Goal: Book appointment/travel/reservation

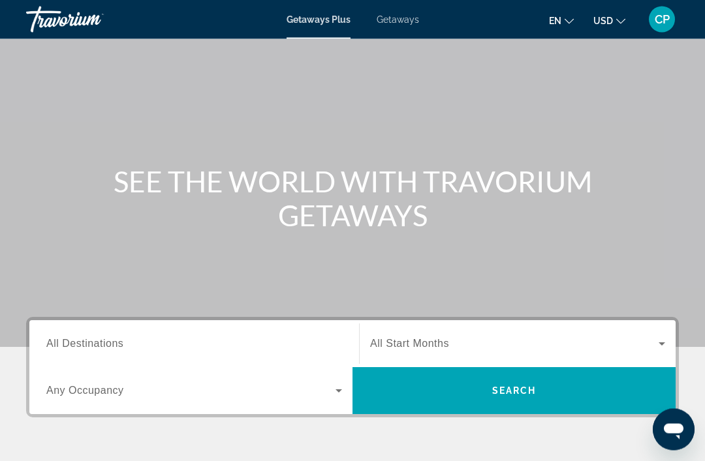
click at [435, 337] on span "Search widget" at bounding box center [514, 345] width 288 height 16
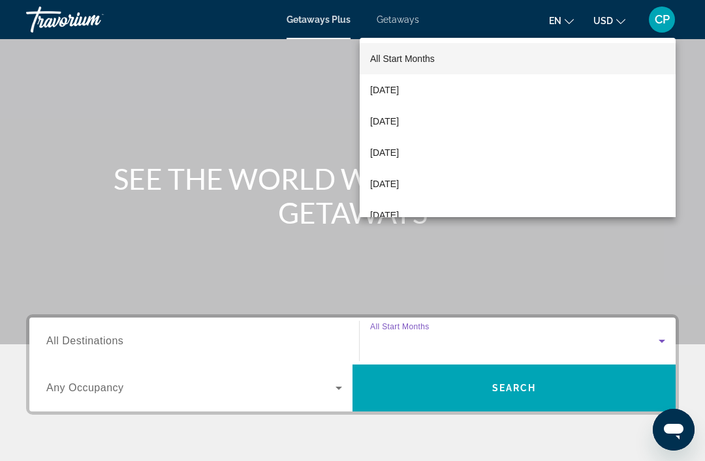
scroll to position [249, 0]
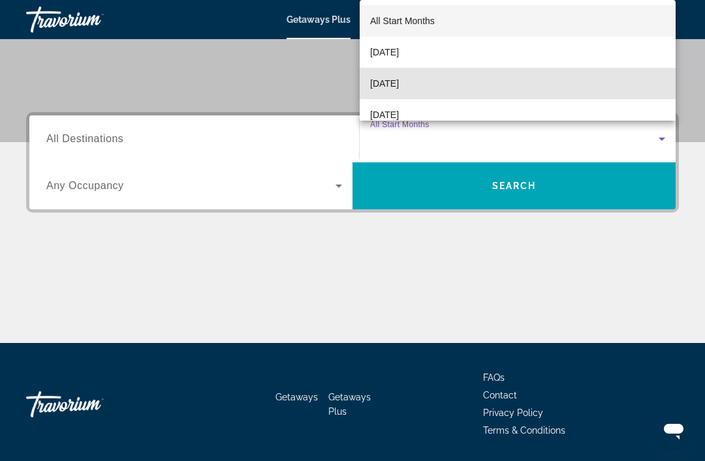
click at [395, 91] on span "[DATE]" at bounding box center [384, 84] width 29 height 16
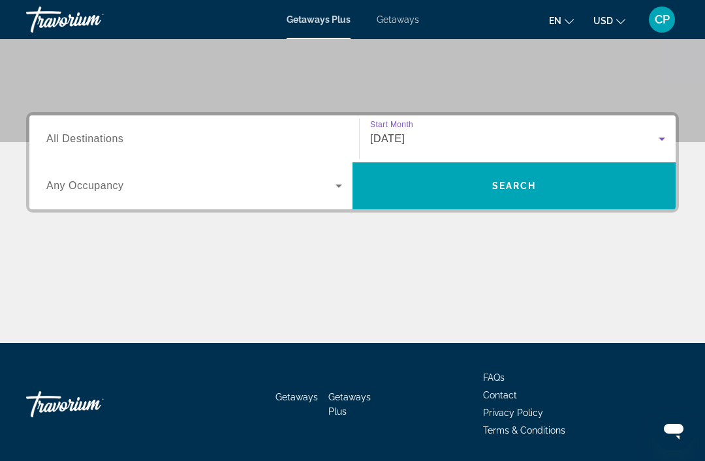
click at [75, 136] on span "All Destinations" at bounding box center [84, 138] width 77 height 11
click at [75, 136] on input "Destination All Destinations" at bounding box center [194, 140] width 296 height 16
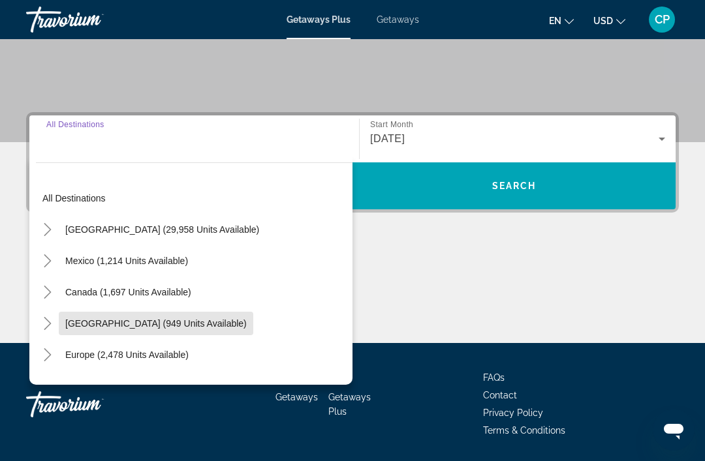
click at [90, 322] on span "[GEOGRAPHIC_DATA] (949 units available)" at bounding box center [155, 323] width 181 height 10
type input "**********"
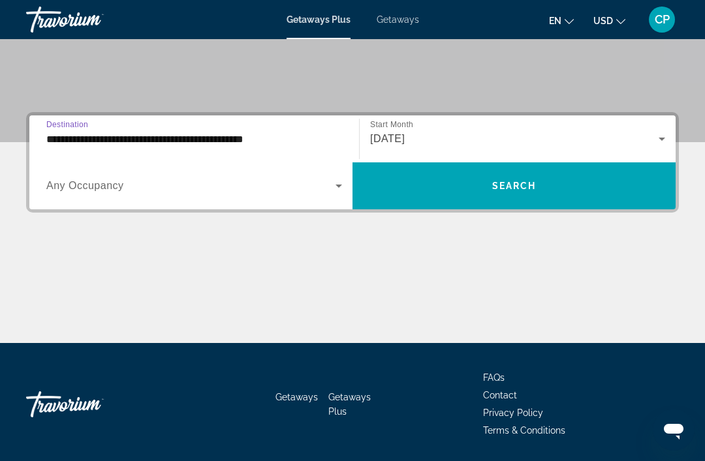
click at [433, 195] on span "Search widget" at bounding box center [513, 185] width 323 height 31
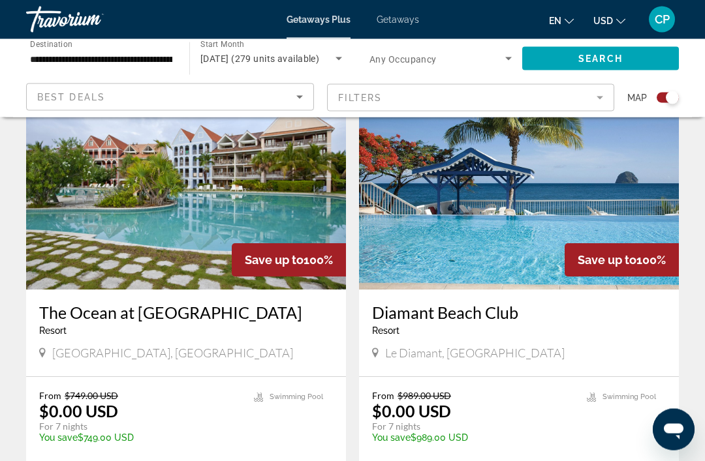
scroll to position [489, 0]
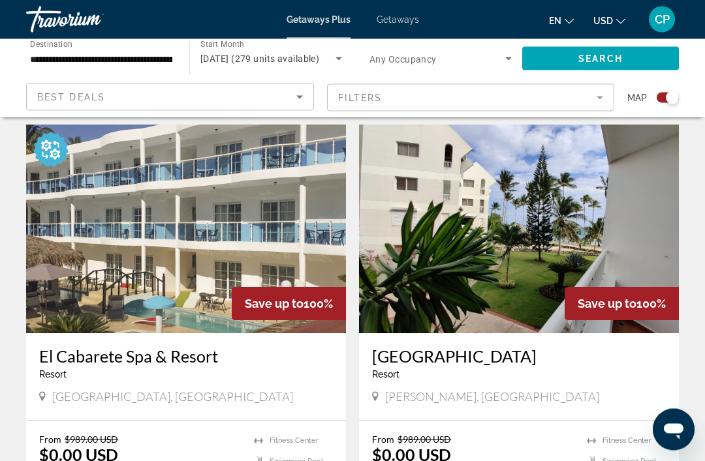
scroll to position [887, 0]
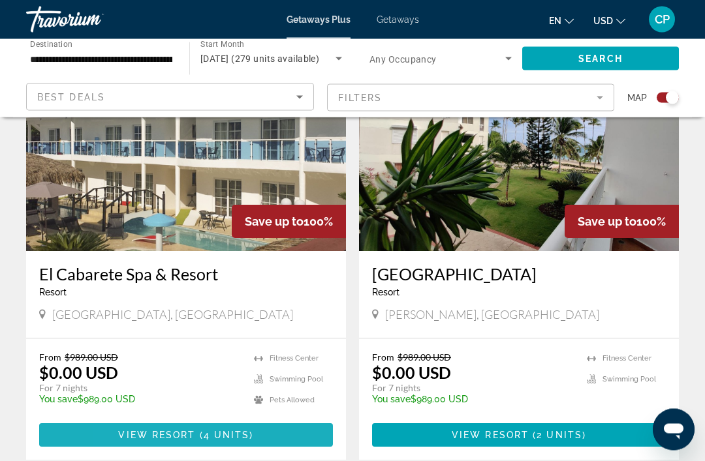
click at [130, 439] on span "View Resort" at bounding box center [156, 436] width 77 height 10
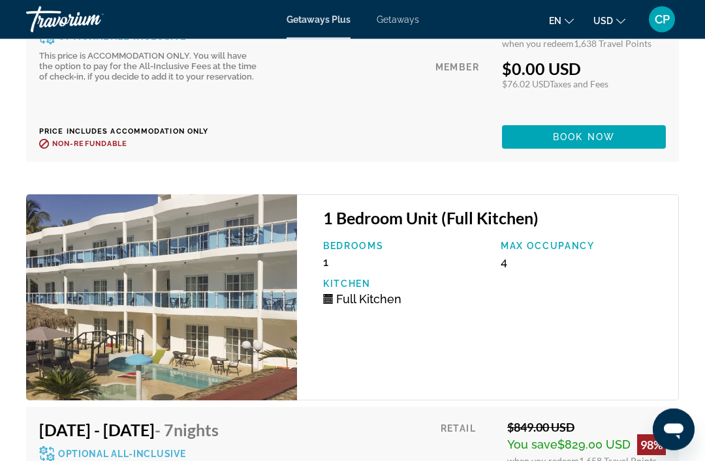
scroll to position [3103, 0]
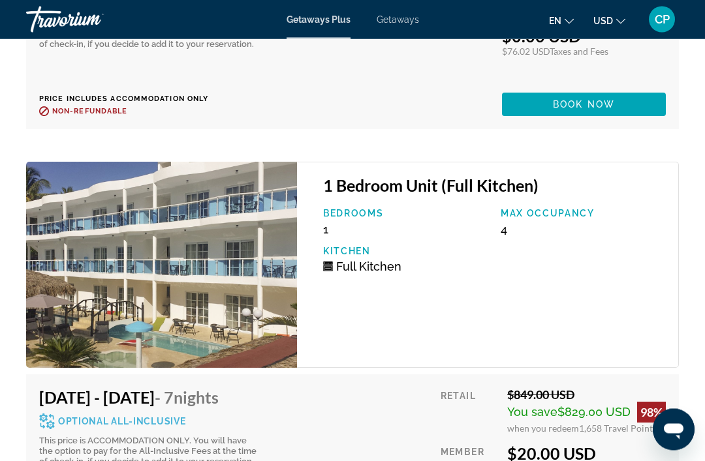
click at [92, 264] on img "Main content" at bounding box center [161, 265] width 271 height 206
click at [73, 260] on img "Main content" at bounding box center [161, 265] width 271 height 206
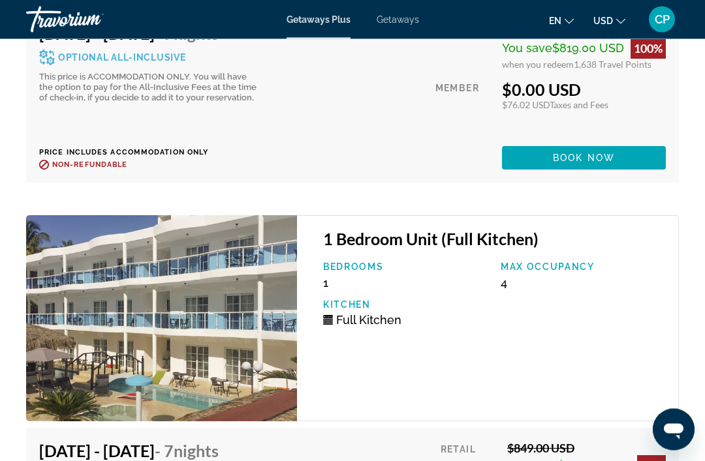
scroll to position [3050, 0]
click at [127, 286] on img "Main content" at bounding box center [161, 318] width 271 height 206
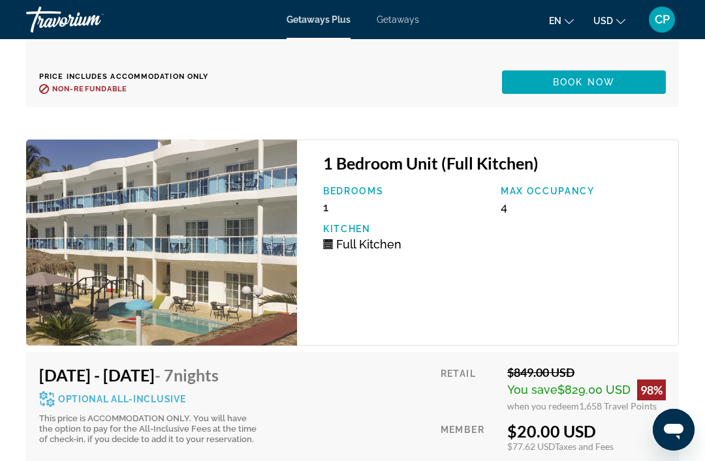
scroll to position [3129, 0]
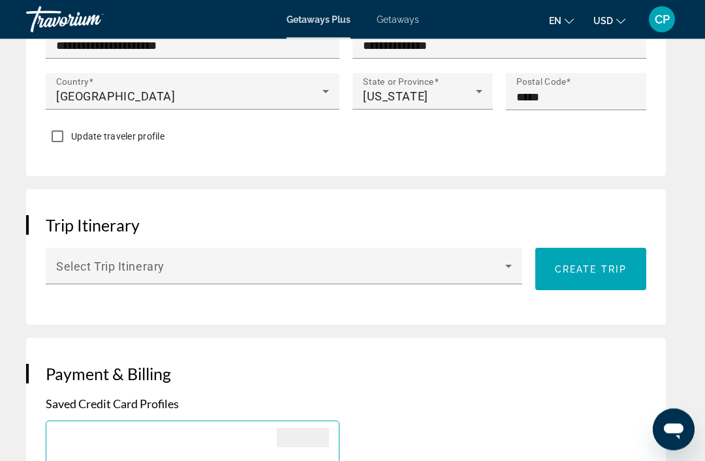
scroll to position [936, 0]
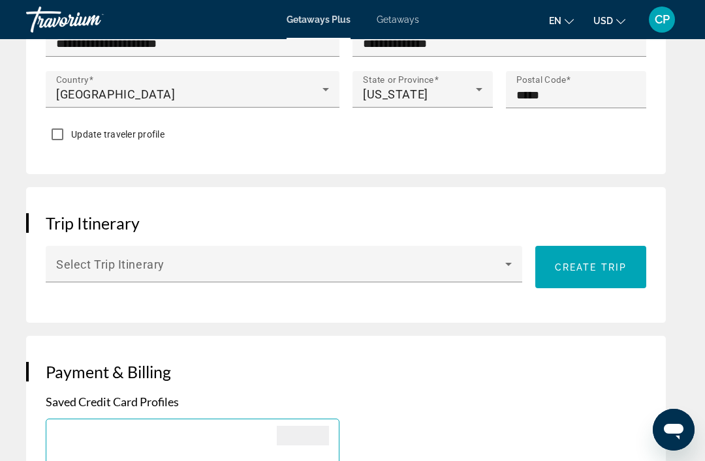
click at [510, 271] on div "Main content" at bounding box center [283, 270] width 455 height 16
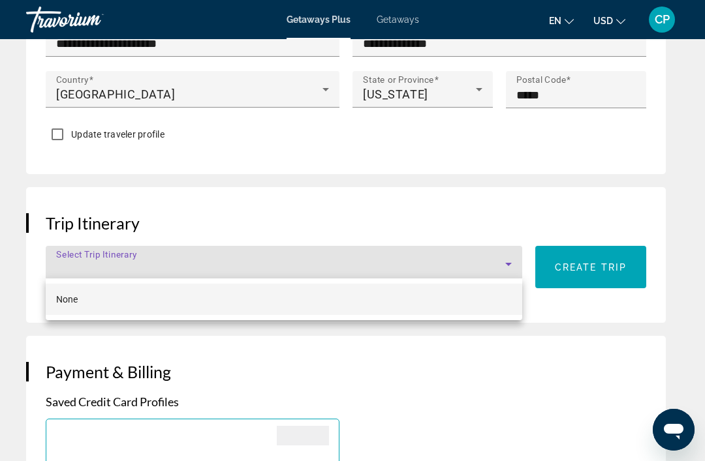
click at [500, 376] on div at bounding box center [352, 230] width 705 height 461
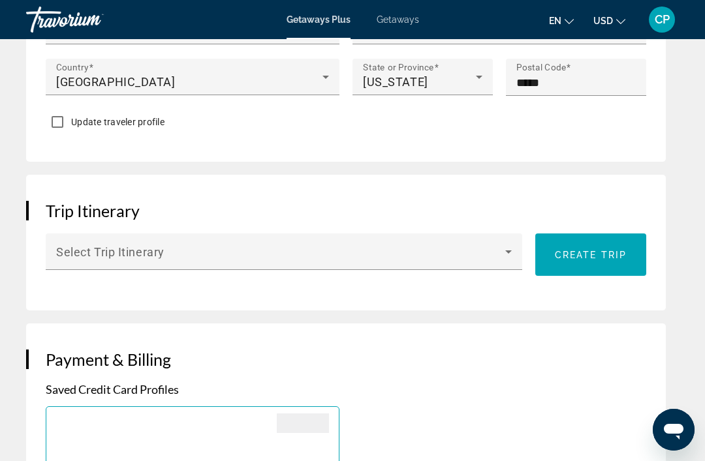
scroll to position [946, 0]
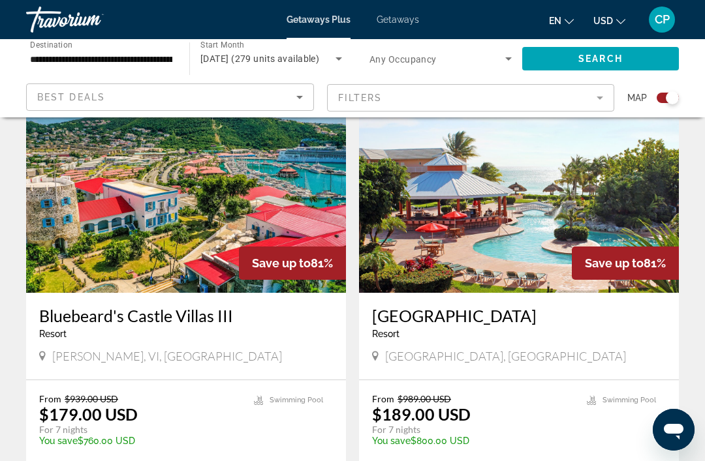
scroll to position [2295, 0]
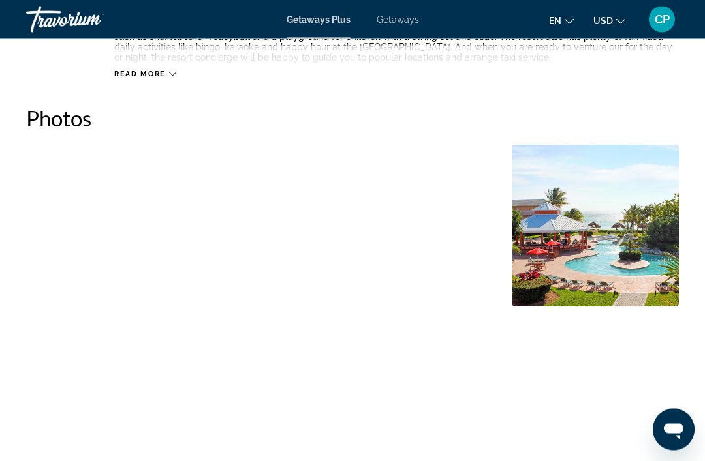
scroll to position [804, 0]
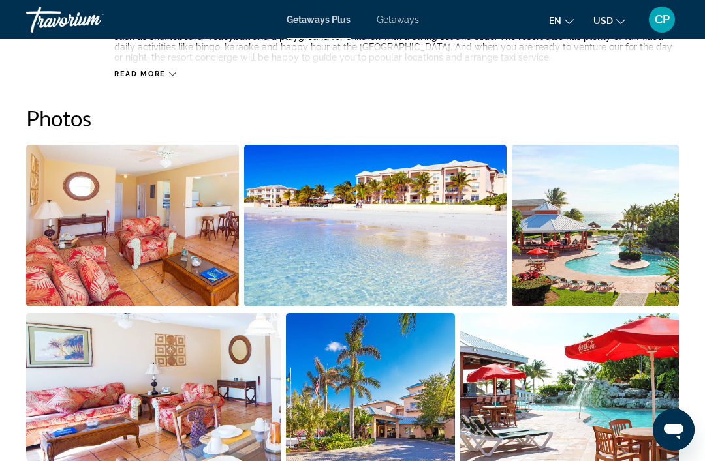
click at [125, 416] on img "Open full-screen image slider" at bounding box center [153, 394] width 254 height 162
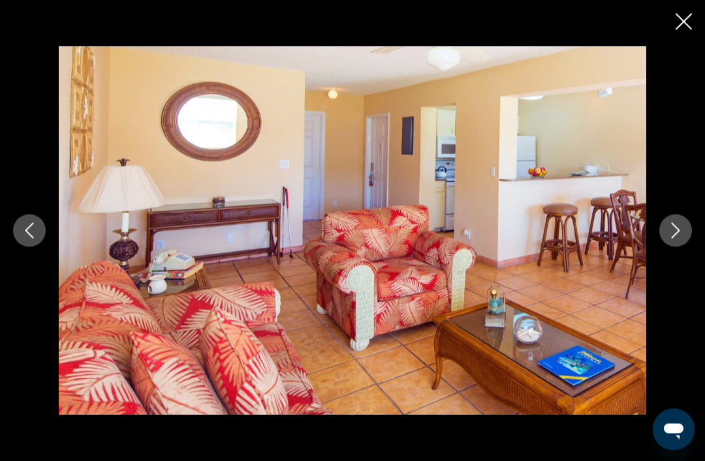
scroll to position [1602, 0]
click at [675, 242] on button "Next image" at bounding box center [675, 231] width 33 height 33
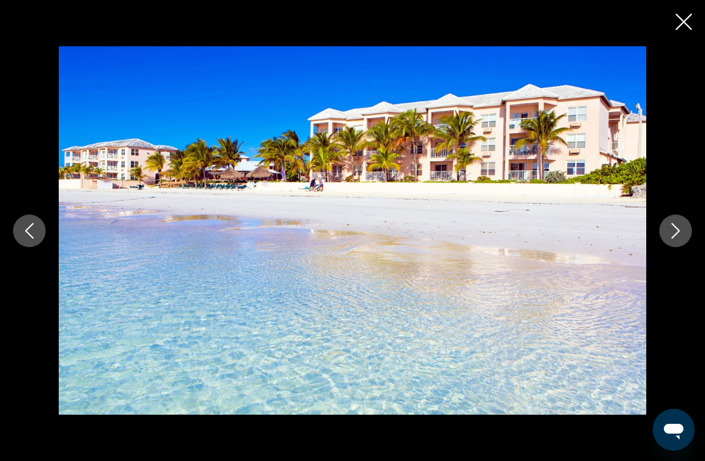
click at [673, 239] on icon "Next image" at bounding box center [675, 231] width 8 height 16
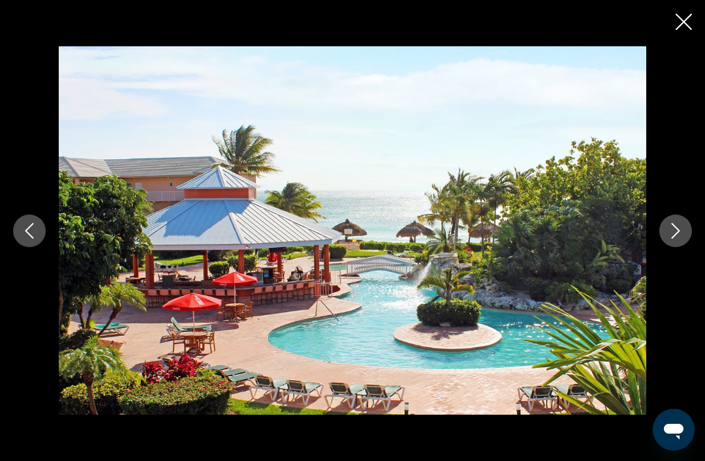
click at [673, 239] on icon "Next image" at bounding box center [675, 231] width 16 height 16
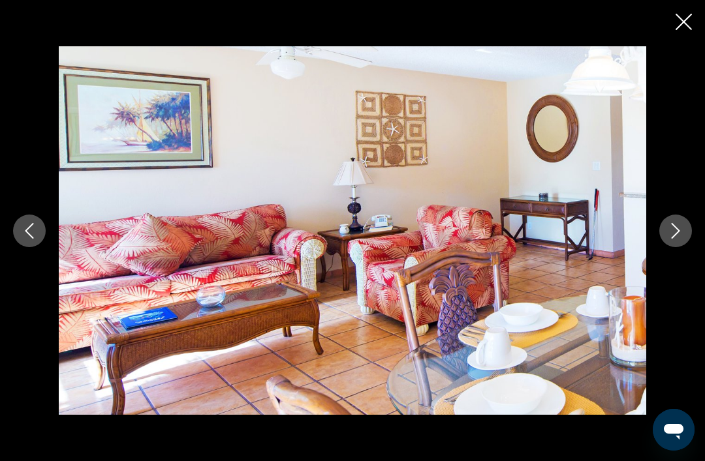
click at [682, 239] on icon "Next image" at bounding box center [675, 231] width 16 height 16
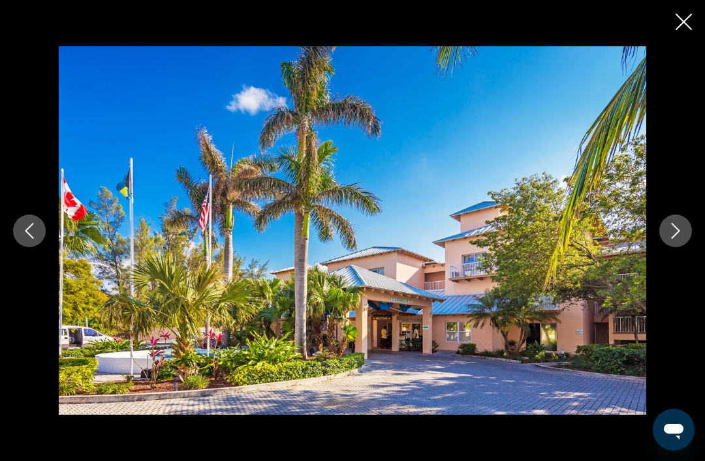
click at [684, 247] on button "Next image" at bounding box center [675, 231] width 33 height 33
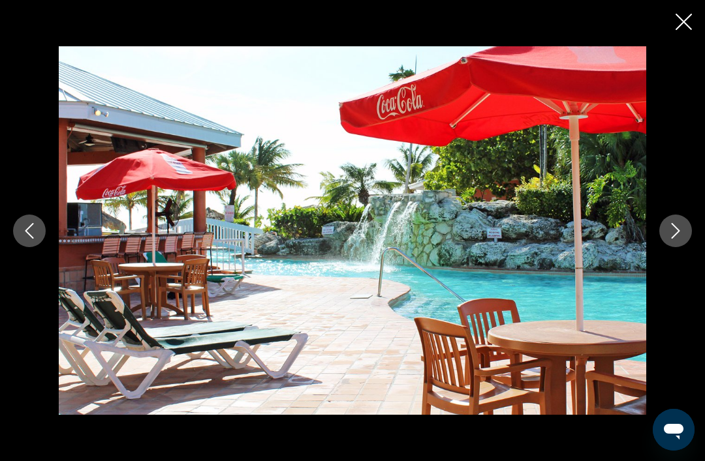
click at [676, 239] on icon "Next image" at bounding box center [675, 231] width 16 height 16
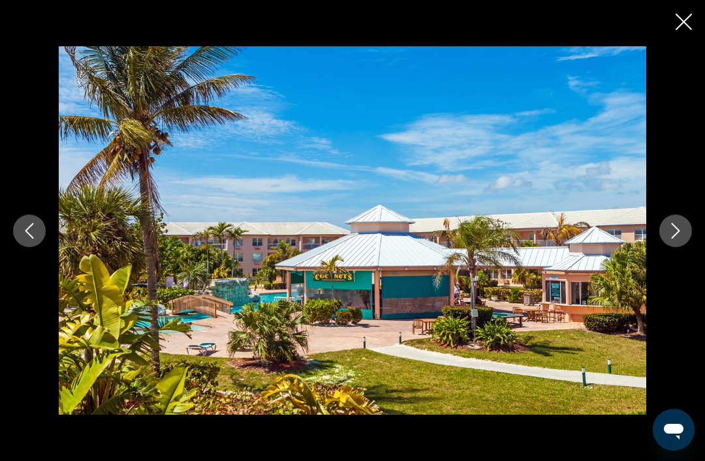
click at [682, 247] on button "Next image" at bounding box center [675, 231] width 33 height 33
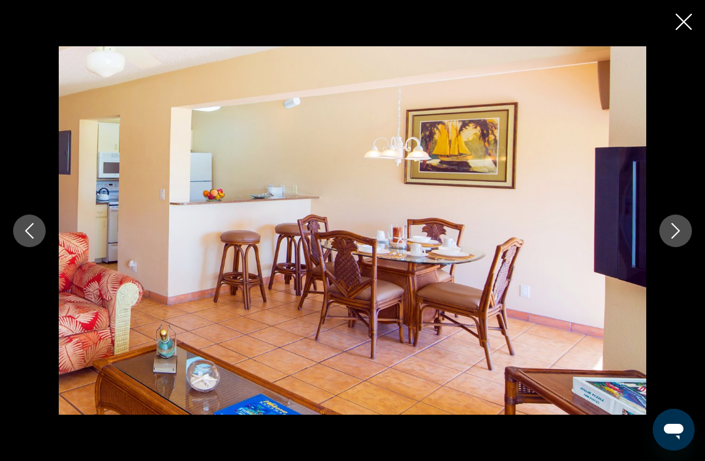
click at [703, 26] on div "prev next" at bounding box center [352, 230] width 705 height 461
click at [682, 29] on button "Close slideshow" at bounding box center [683, 23] width 16 height 20
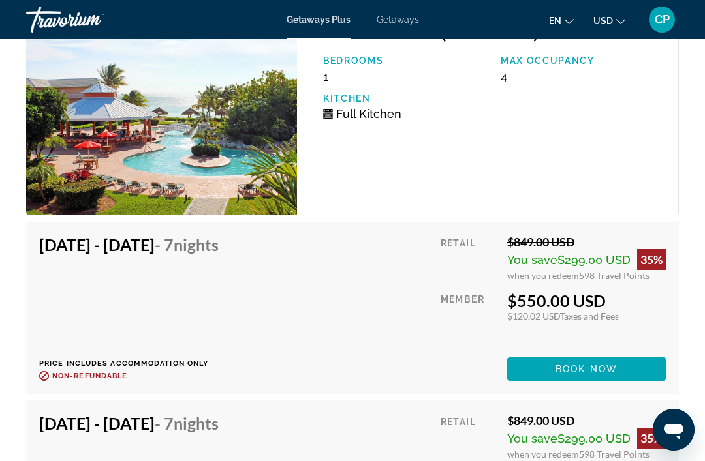
scroll to position [2526, 0]
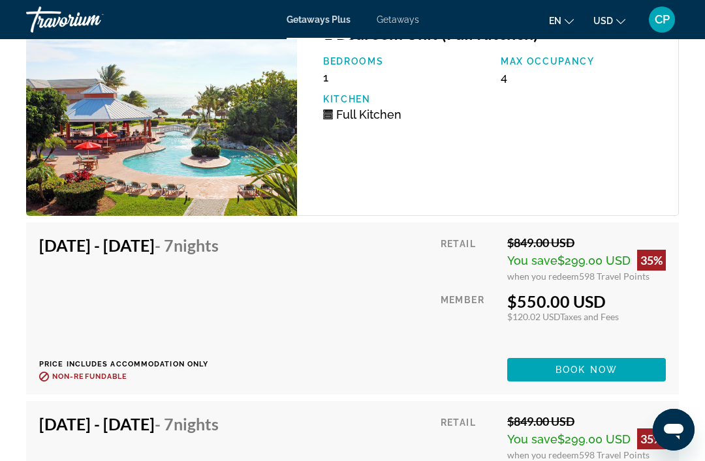
click at [38, 27] on div "Travorium" at bounding box center [91, 20] width 130 height 34
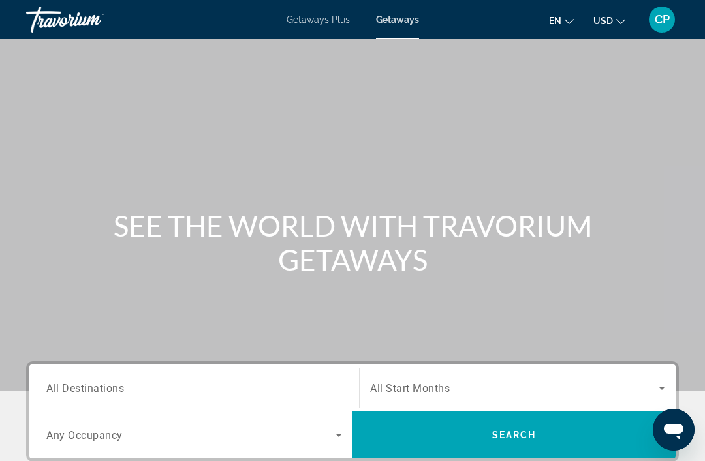
click at [323, 10] on div "Getaways Plus Getaways en English Español Français Italiano Português русский U…" at bounding box center [352, 20] width 705 height 34
click at [324, 15] on span "Getaways Plus" at bounding box center [317, 19] width 63 height 10
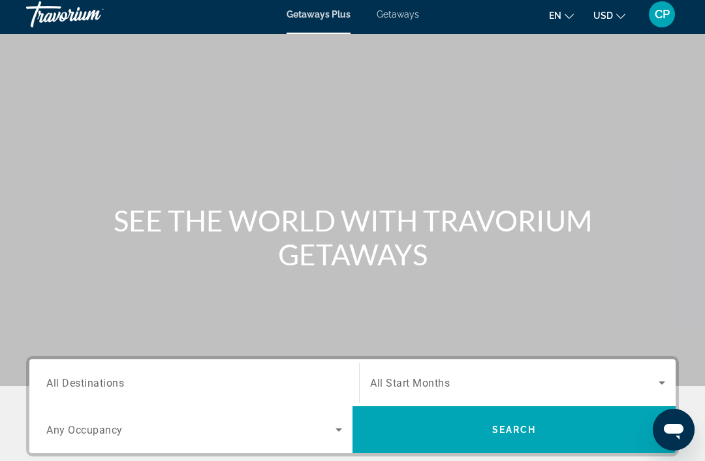
scroll to position [10, 0]
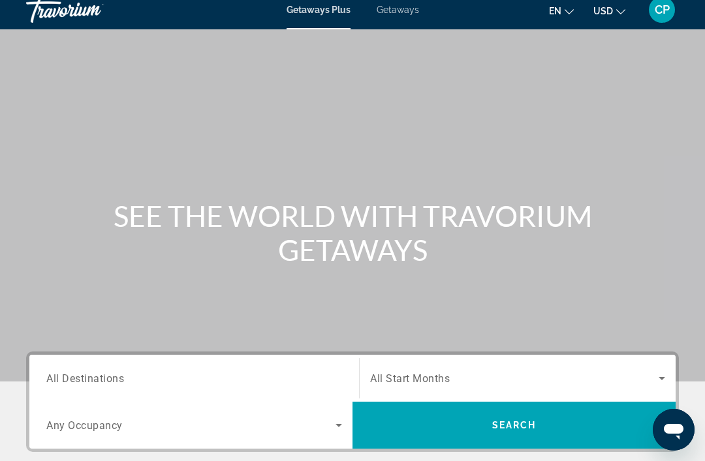
click at [424, 363] on div "Search widget" at bounding box center [517, 378] width 295 height 37
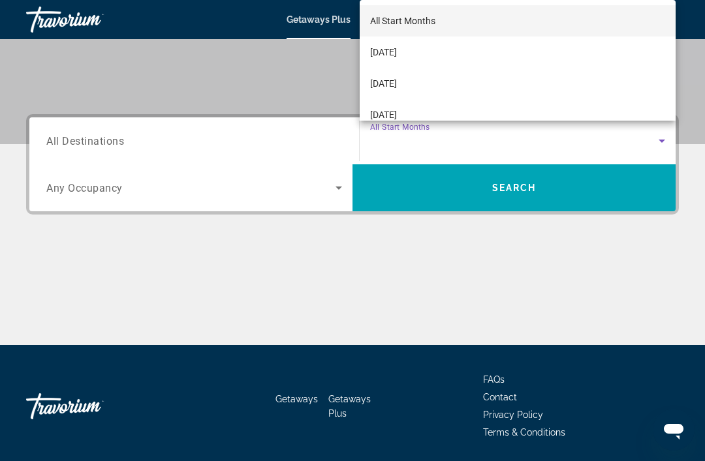
scroll to position [249, 0]
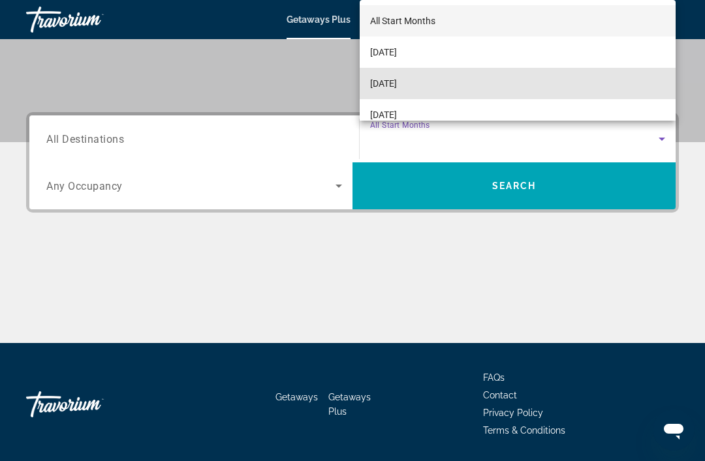
click at [397, 91] on span "[DATE]" at bounding box center [383, 84] width 27 height 16
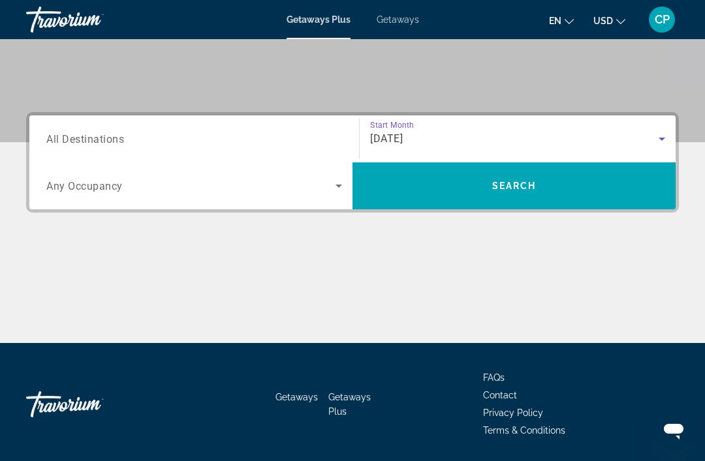
click at [81, 133] on span "All Destinations" at bounding box center [85, 138] width 78 height 12
click at [81, 133] on input "Destination All Destinations" at bounding box center [194, 140] width 296 height 16
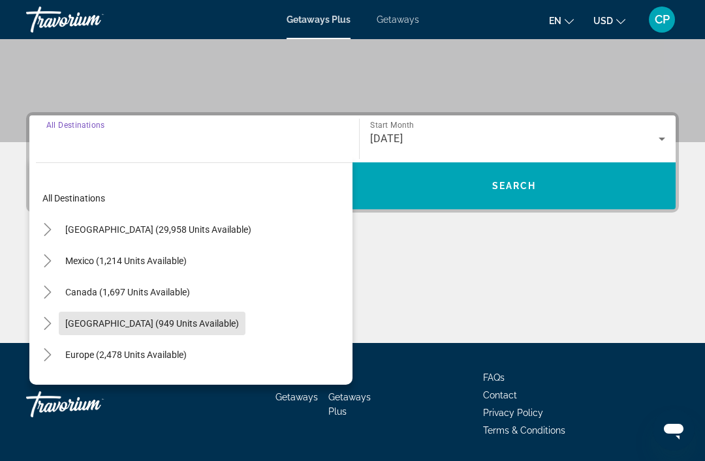
click at [177, 322] on span "[GEOGRAPHIC_DATA] (949 units available)" at bounding box center [152, 323] width 174 height 10
type input "**********"
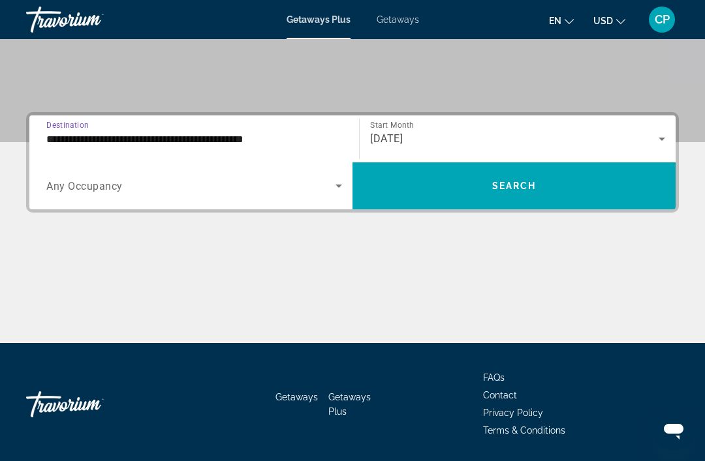
click at [444, 181] on span "Search widget" at bounding box center [513, 185] width 323 height 31
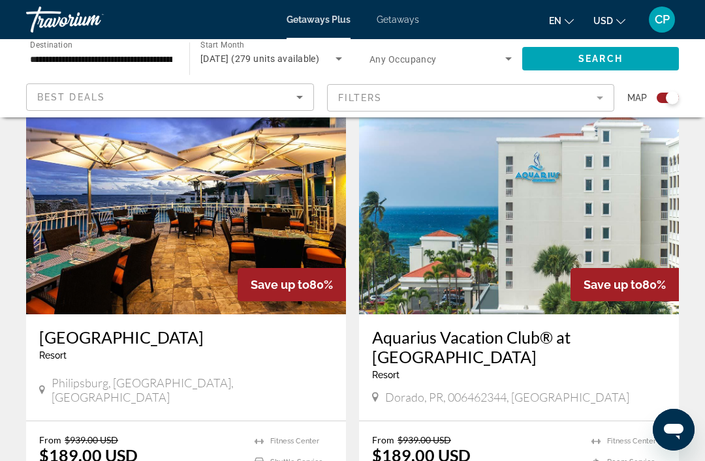
scroll to position [2713, 0]
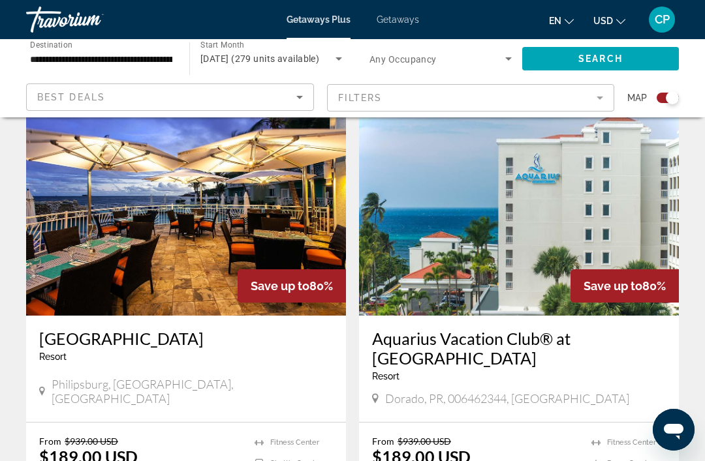
click at [106, 218] on img "Main content" at bounding box center [186, 211] width 320 height 209
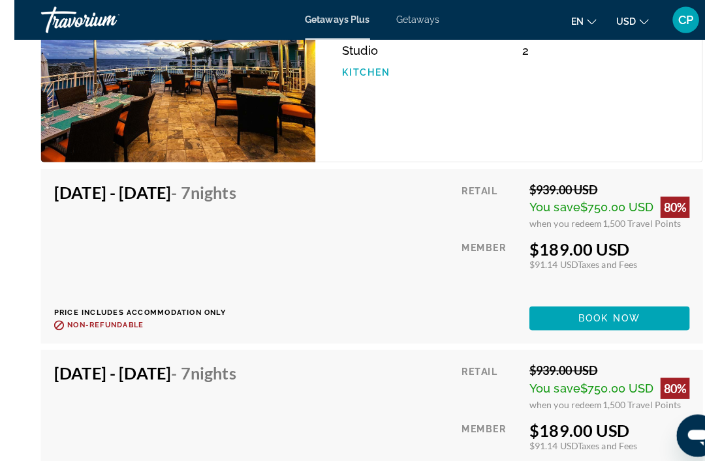
scroll to position [2471, 0]
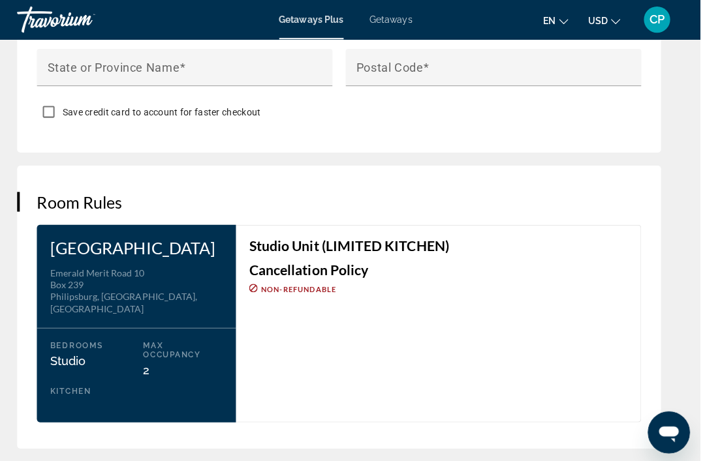
scroll to position [1851, 0]
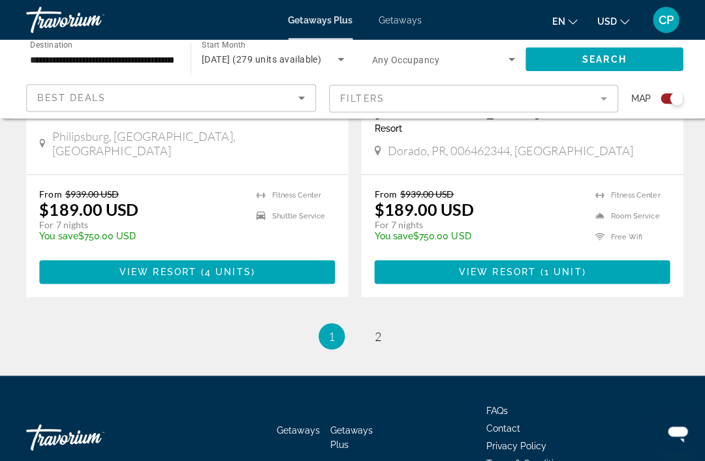
scroll to position [2962, 0]
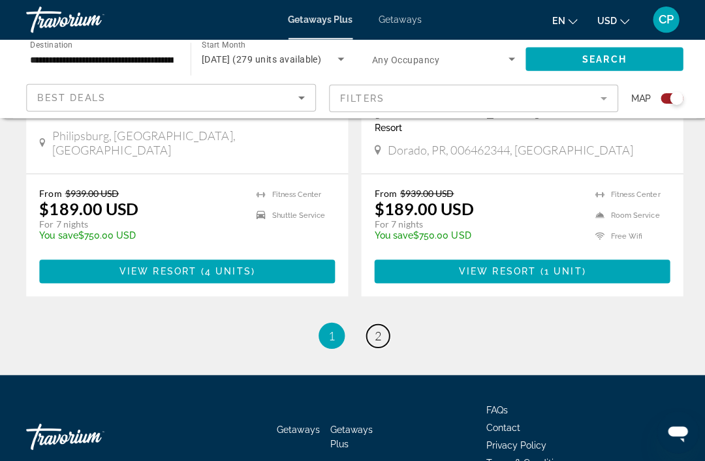
click at [380, 323] on link "page 2" at bounding box center [375, 334] width 23 height 23
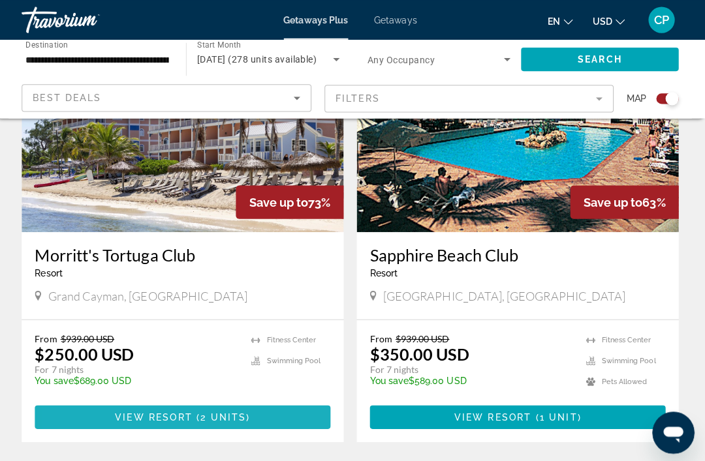
scroll to position [1445, 0]
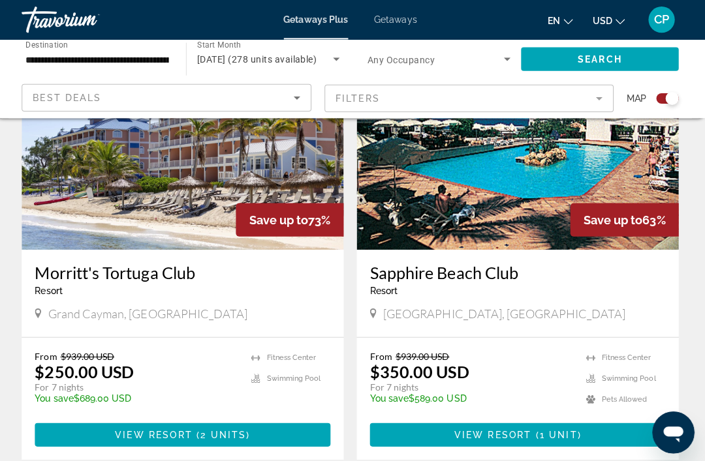
click at [390, 15] on span "Getaways" at bounding box center [397, 19] width 42 height 10
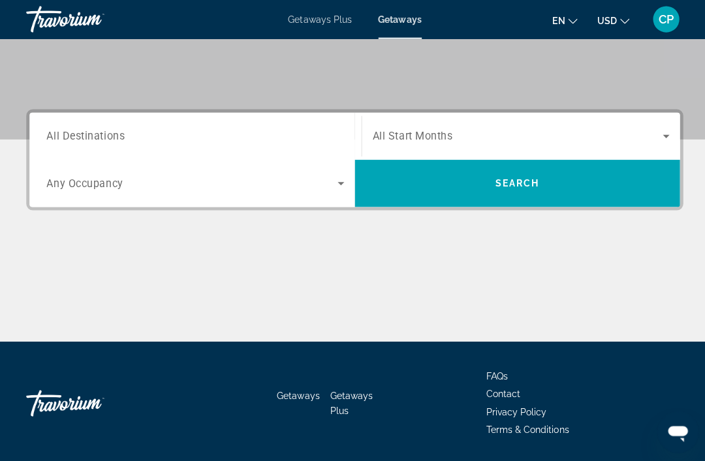
scroll to position [253, 0]
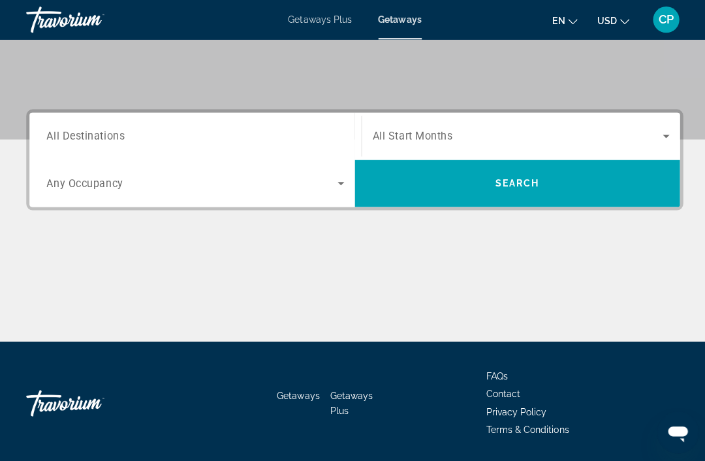
click at [421, 129] on span "Search widget" at bounding box center [514, 136] width 288 height 16
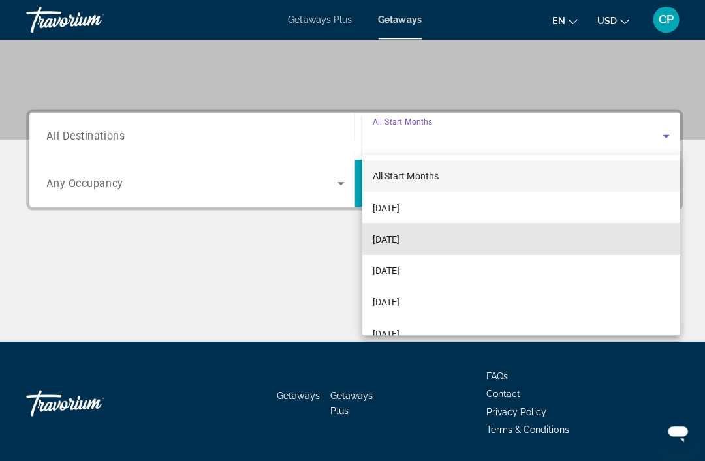
click at [405, 226] on mat-option "[DATE]" at bounding box center [518, 237] width 316 height 31
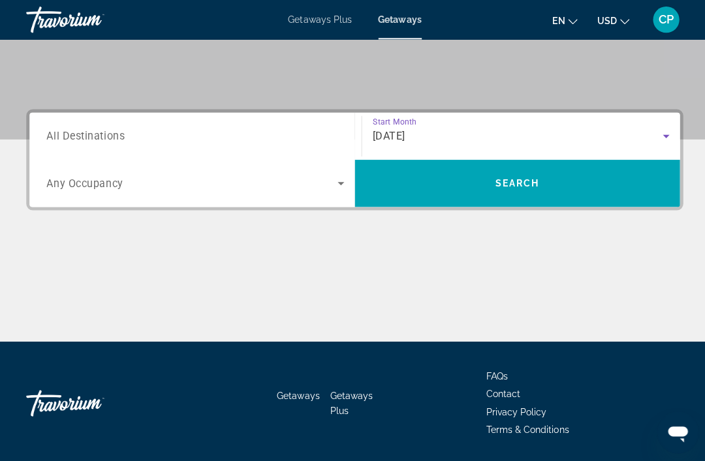
click at [121, 132] on span "All Destinations" at bounding box center [85, 135] width 78 height 12
click at [121, 132] on input "Destination All Destinations" at bounding box center [194, 137] width 296 height 16
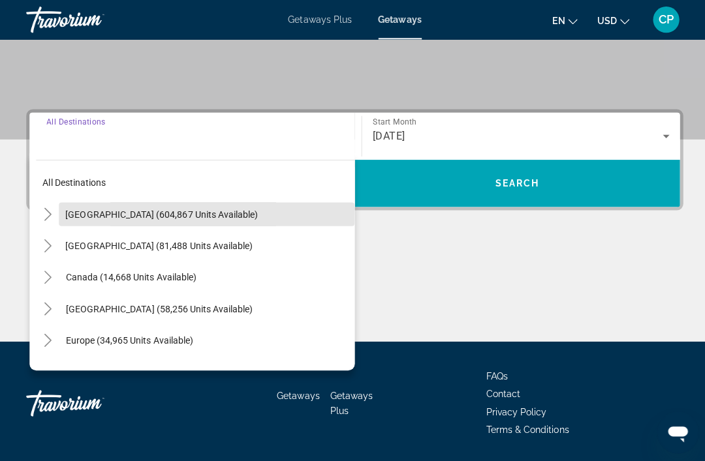
click at [149, 211] on span "[GEOGRAPHIC_DATA] (604,867 units available)" at bounding box center [160, 213] width 191 height 10
type input "**********"
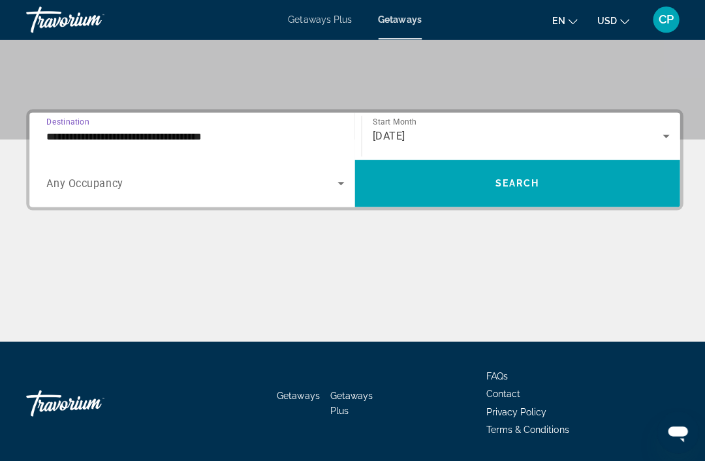
click at [444, 200] on span "Search widget" at bounding box center [513, 182] width 323 height 47
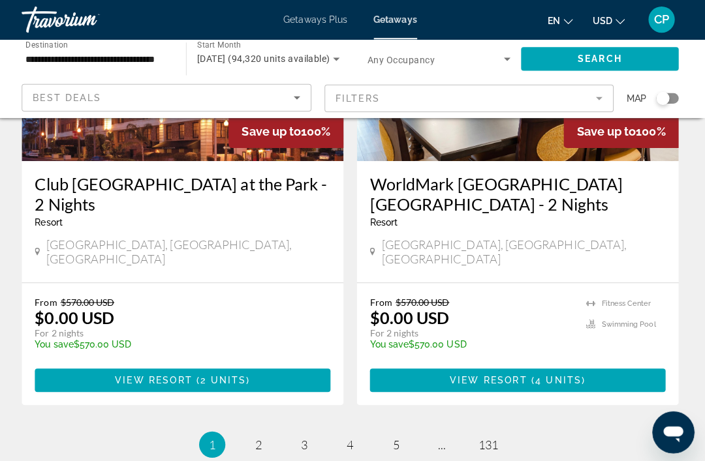
scroll to position [2548, 0]
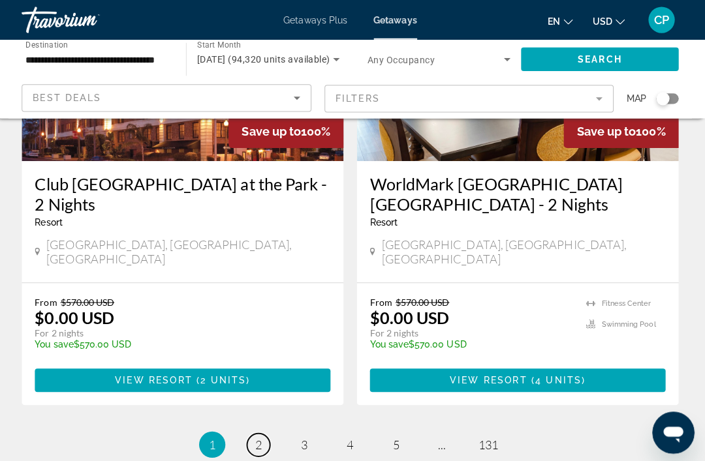
click at [258, 435] on span "2" at bounding box center [261, 442] width 7 height 14
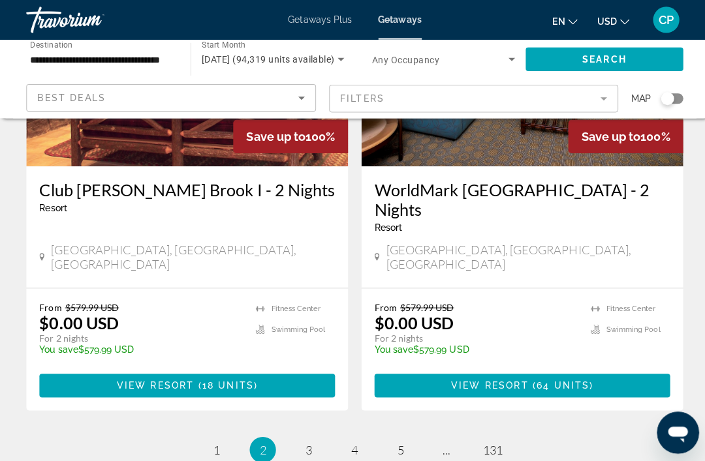
scroll to position [2553, 0]
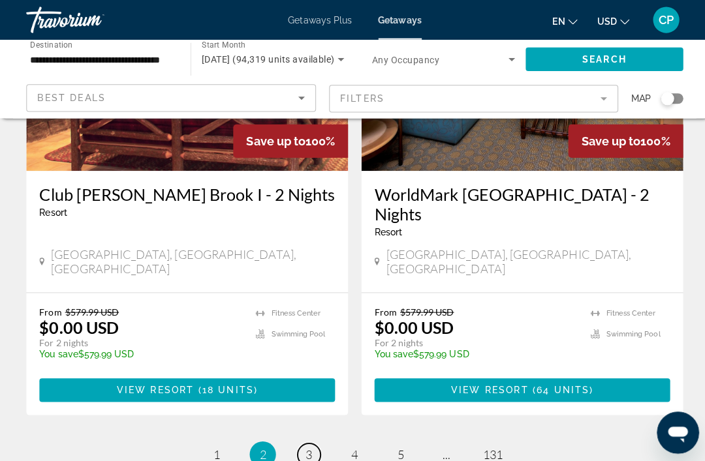
click at [303, 444] on span "3" at bounding box center [306, 451] width 7 height 14
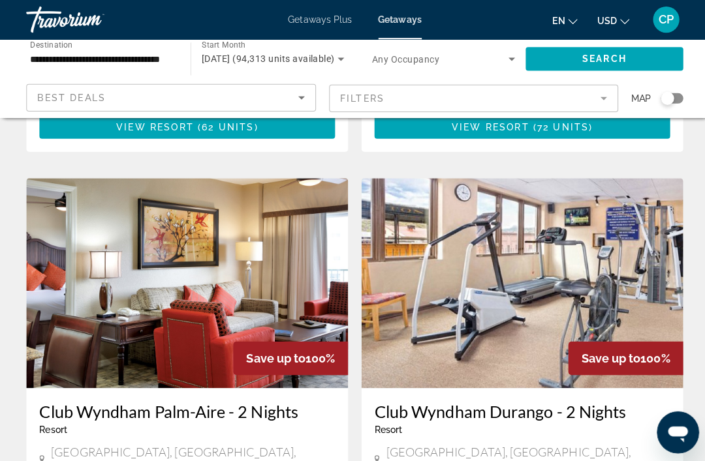
scroll to position [1846, 0]
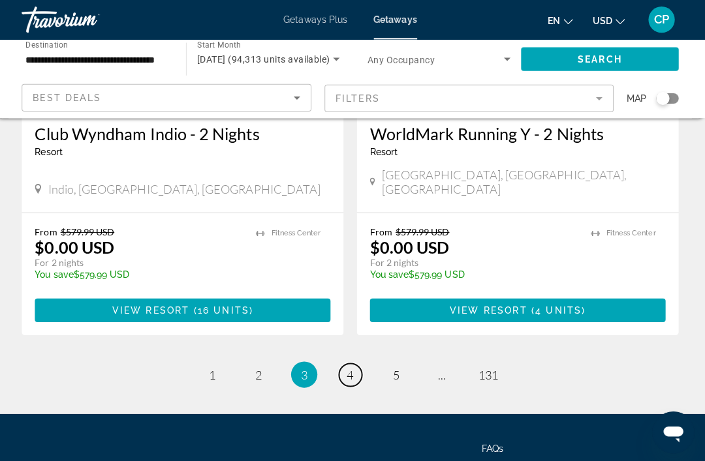
click at [341, 361] on link "page 4" at bounding box center [352, 372] width 23 height 23
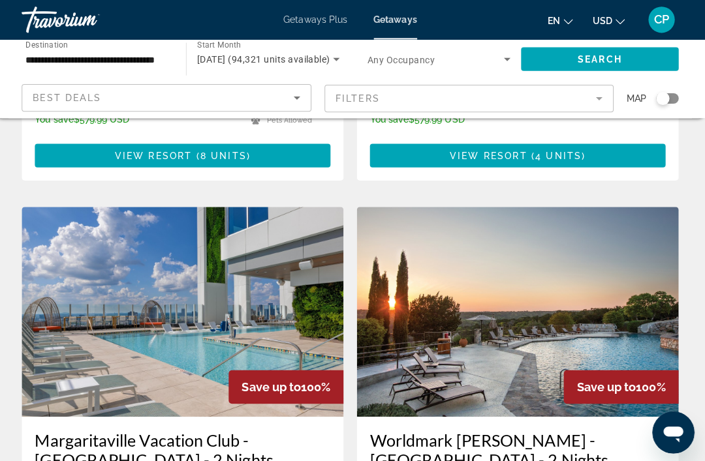
scroll to position [399, 0]
